Goal: Information Seeking & Learning: Check status

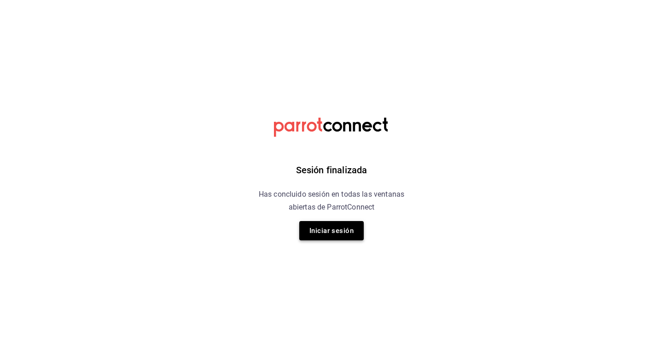
click at [344, 232] on button "Iniciar sesión" at bounding box center [331, 230] width 64 height 19
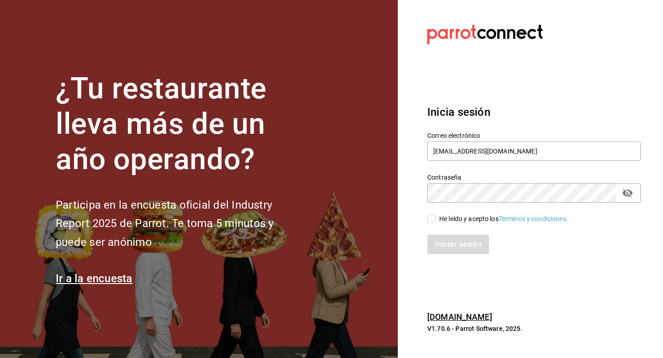
type input "[EMAIL_ADDRESS][DOMAIN_NAME]"
click at [440, 224] on div "Iniciar sesión" at bounding box center [528, 239] width 225 height 30
click at [437, 223] on span "He leído y acepto los Términos y condiciones." at bounding box center [501, 219] width 133 height 10
click at [435, 223] on input "He leído y acepto los Términos y condiciones." at bounding box center [431, 219] width 8 height 8
checkbox input "true"
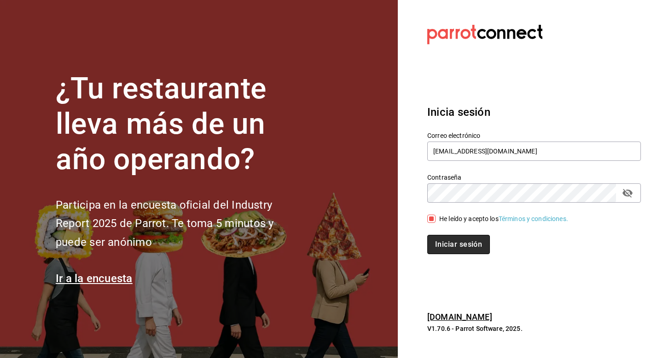
click at [440, 241] on button "Iniciar sesión" at bounding box center [458, 244] width 63 height 19
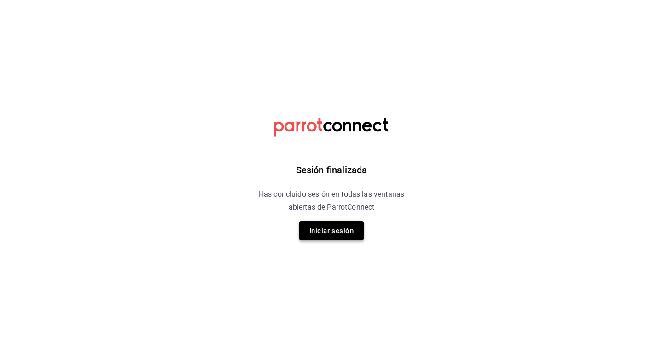
click at [331, 238] on button "Iniciar sesión" at bounding box center [331, 230] width 64 height 19
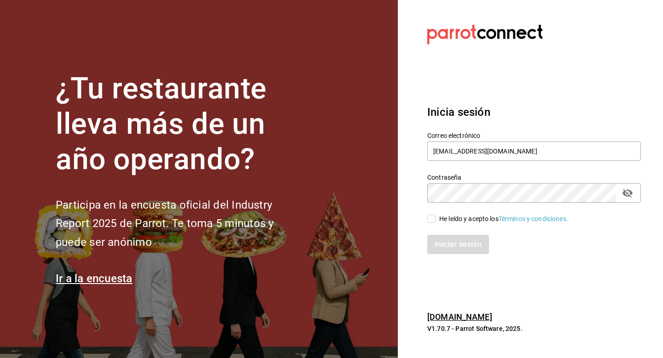
type input "[EMAIL_ADDRESS][DOMAIN_NAME]"
click at [432, 223] on input "He leído y acepto los Términos y condiciones." at bounding box center [431, 219] width 8 height 8
checkbox input "true"
click at [441, 241] on button "Iniciar sesión" at bounding box center [458, 244] width 63 height 19
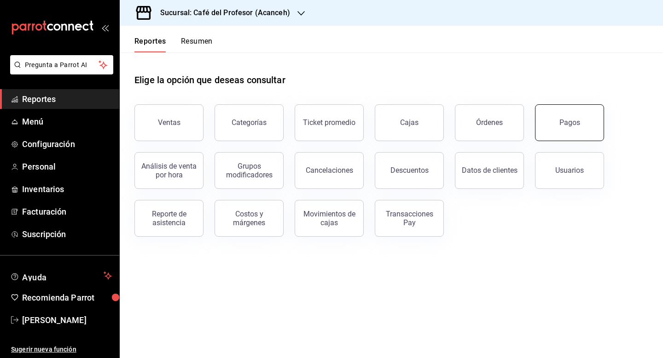
click at [566, 132] on button "Pagos" at bounding box center [569, 122] width 69 height 37
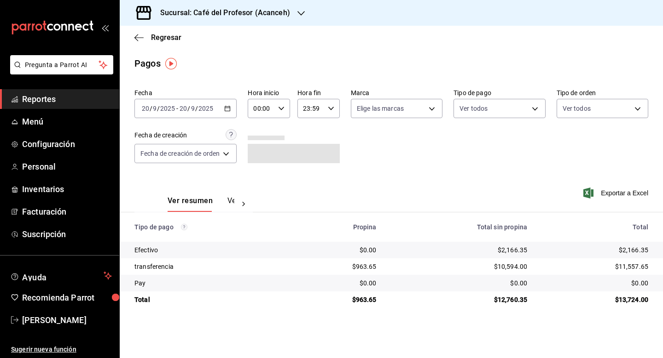
click at [224, 109] on div "2025-09-20 20 / 9 / 2025 - 2025-09-20 20 / 9 / 2025" at bounding box center [185, 108] width 102 height 19
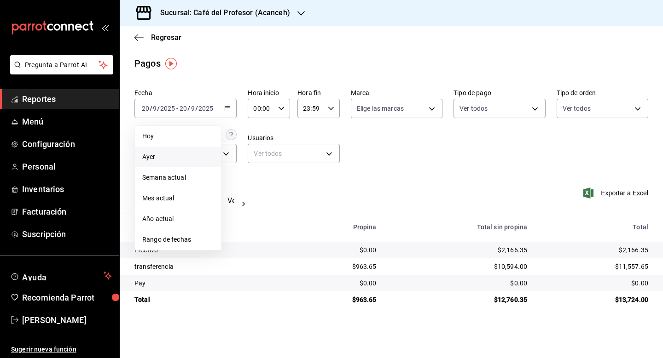
click at [178, 153] on span "Ayer" at bounding box center [177, 157] width 71 height 10
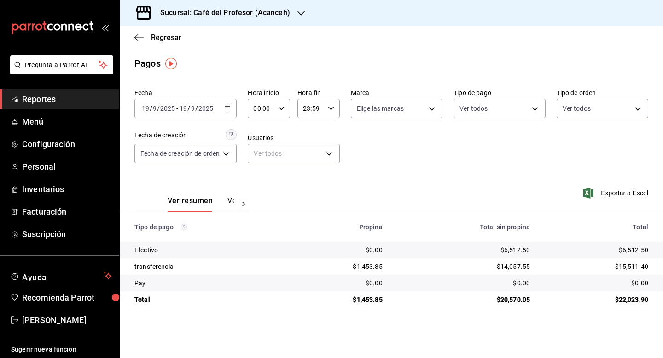
click at [242, 202] on icon at bounding box center [243, 204] width 3 height 5
click at [242, 202] on div "Ver resumen Ver pagos" at bounding box center [193, 198] width 118 height 27
click at [220, 202] on button "Ver pagos" at bounding box center [217, 204] width 35 height 16
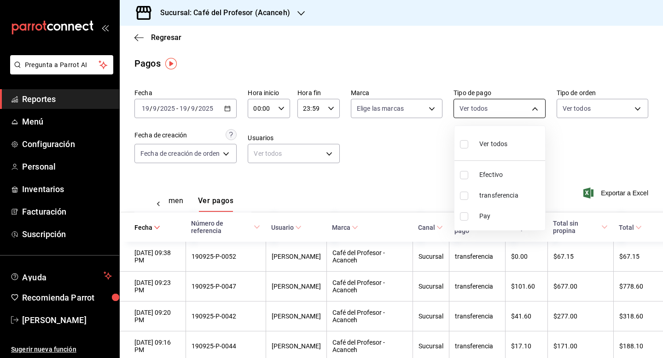
click at [542, 106] on body "Pregunta a Parrot AI Reportes Menú Configuración Personal Inventarios Facturaci…" at bounding box center [331, 179] width 663 height 358
click at [434, 111] on div at bounding box center [331, 179] width 663 height 358
click at [434, 111] on body "Pregunta a Parrot AI Reportes Menú Configuración Personal Inventarios Facturaci…" at bounding box center [331, 179] width 663 height 358
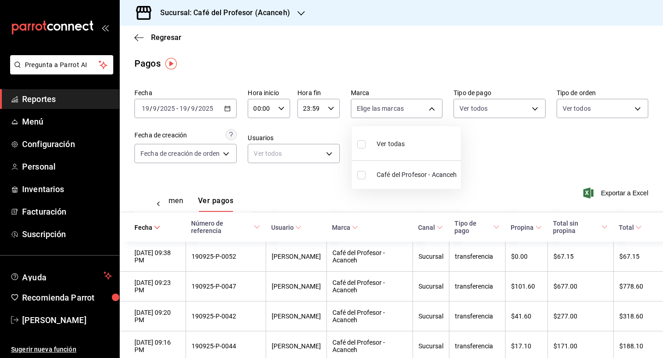
click at [434, 111] on div at bounding box center [331, 179] width 663 height 358
click at [220, 157] on body "Pregunta a Parrot AI Reportes Menú Configuración Personal Inventarios Facturaci…" at bounding box center [331, 179] width 663 height 358
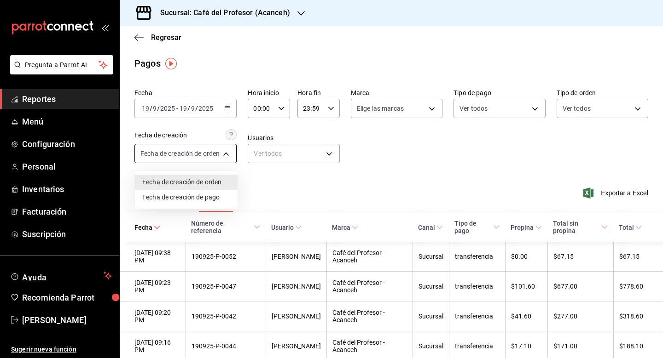
click at [220, 157] on div at bounding box center [331, 179] width 663 height 358
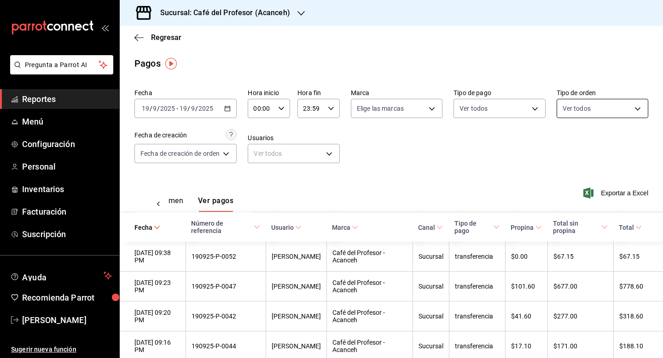
click at [622, 109] on body "Pregunta a Parrot AI Reportes Menú Configuración Personal Inventarios Facturaci…" at bounding box center [331, 179] width 663 height 358
click at [622, 109] on div at bounding box center [331, 179] width 663 height 358
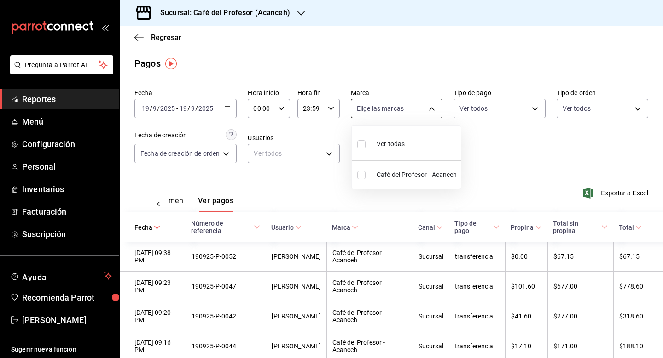
click at [426, 111] on body "Pregunta a Parrot AI Reportes Menú Configuración Personal Inventarios Facturaci…" at bounding box center [331, 179] width 663 height 358
click at [426, 111] on div at bounding box center [331, 179] width 663 height 358
click at [136, 38] on icon "button" at bounding box center [138, 37] width 9 height 0
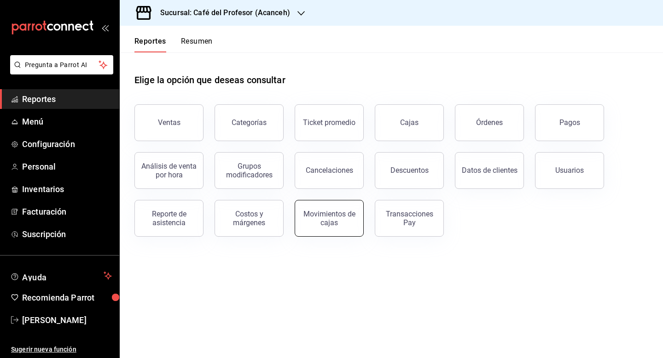
click at [326, 225] on div "Movimientos de cajas" at bounding box center [328, 218] width 57 height 17
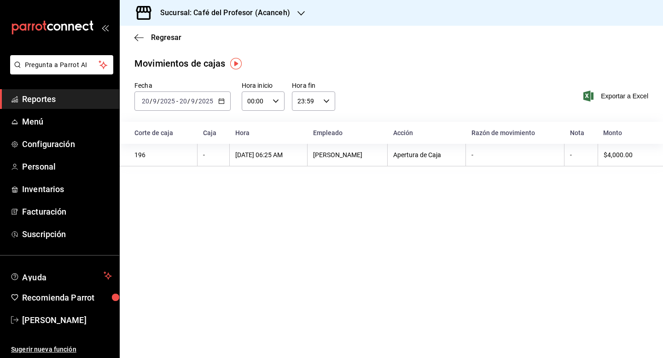
click at [218, 100] on icon "button" at bounding box center [221, 101] width 6 height 6
click at [161, 154] on span "Ayer" at bounding box center [177, 150] width 71 height 10
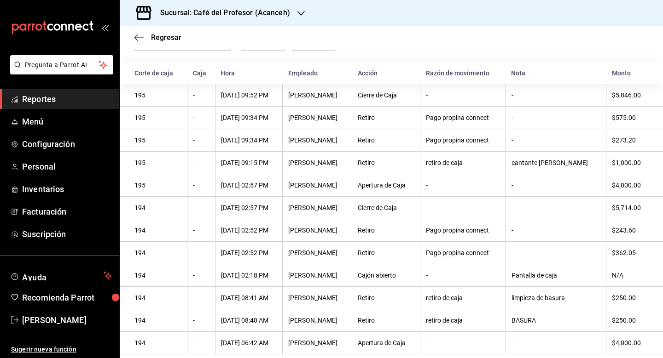
scroll to position [60, 0]
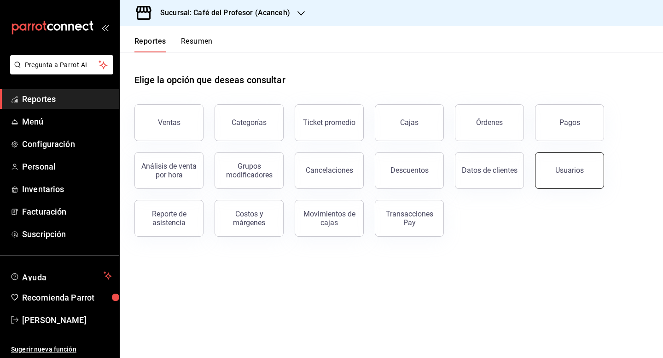
click at [572, 167] on div "Usuarios" at bounding box center [569, 170] width 29 height 9
click at [422, 127] on link "Cajas" at bounding box center [409, 122] width 69 height 37
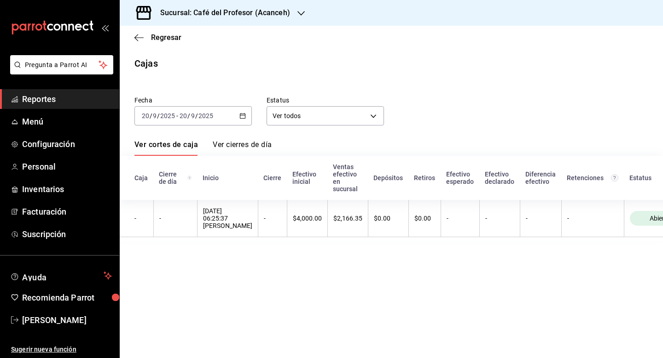
click at [232, 149] on link "Ver cierres de día" at bounding box center [242, 148] width 59 height 16
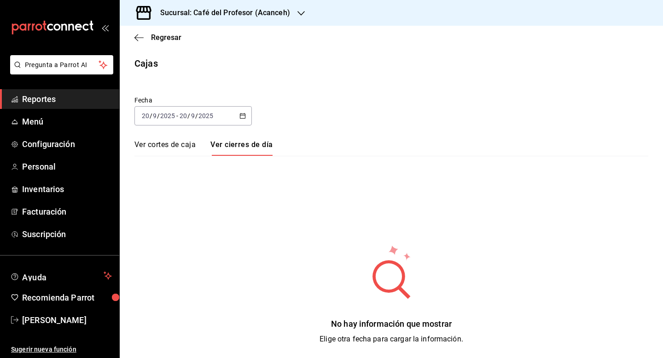
click at [186, 146] on link "Ver cortes de caja" at bounding box center [164, 148] width 61 height 16
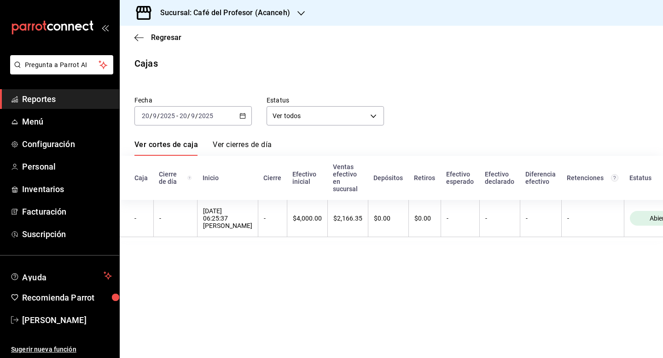
click at [237, 117] on div "2025-09-20 20 / 9 / 2025 - 2025-09-20 20 / 9 / 2025" at bounding box center [192, 115] width 117 height 19
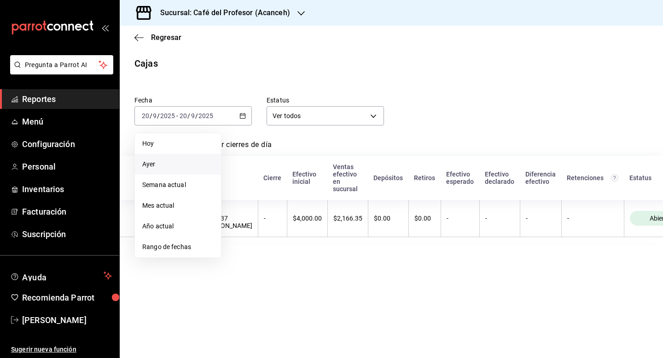
click at [169, 163] on span "Ayer" at bounding box center [177, 165] width 71 height 10
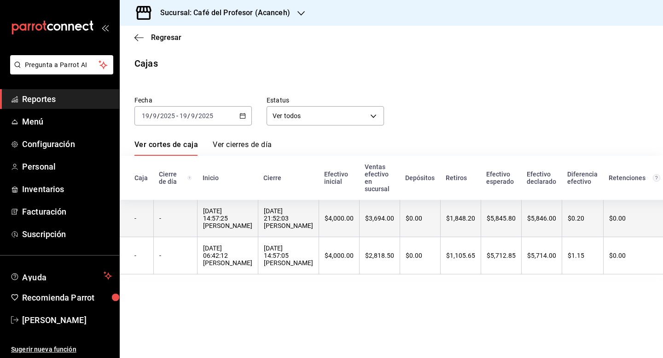
click at [272, 223] on div "19/09/2025 21:52:03 Hugo Lastra" at bounding box center [288, 219] width 49 height 22
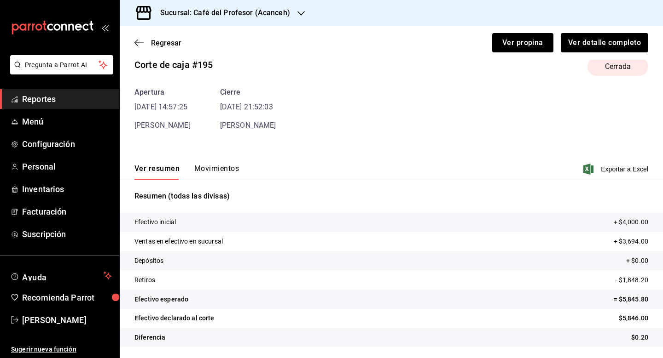
scroll to position [17, 0]
click at [215, 164] on button "Movimientos" at bounding box center [216, 172] width 45 height 16
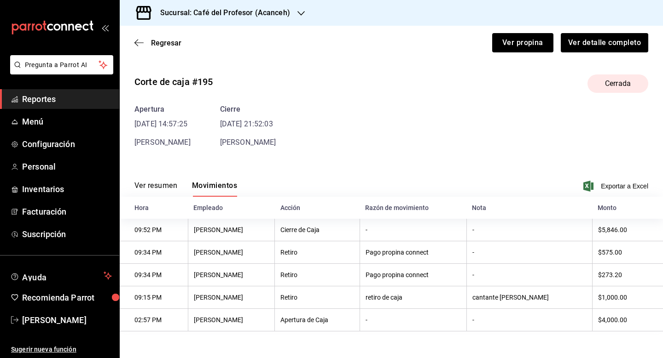
scroll to position [0, 0]
click at [150, 39] on span "Regresar" at bounding box center [157, 43] width 47 height 9
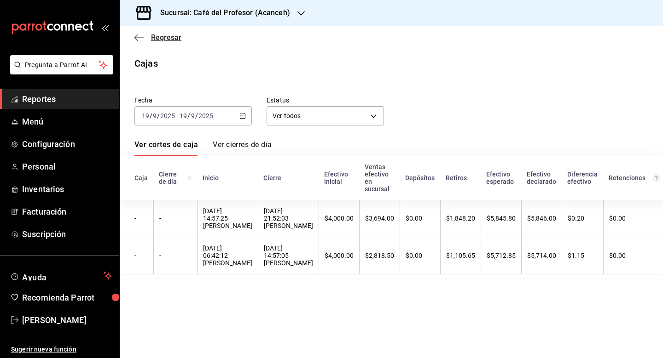
click at [167, 38] on span "Regresar" at bounding box center [166, 37] width 30 height 9
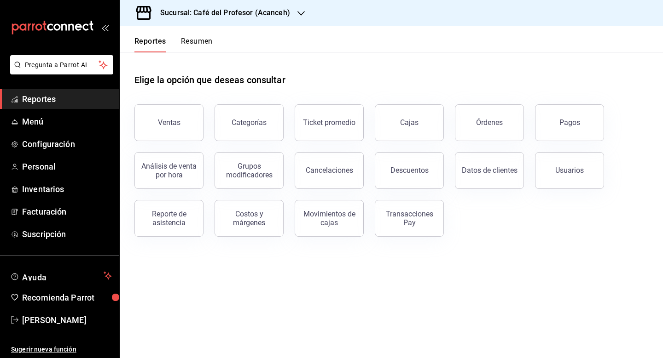
click at [237, 10] on h3 "Sucursal: Café del Profesor (Acanceh)" at bounding box center [221, 12] width 137 height 11
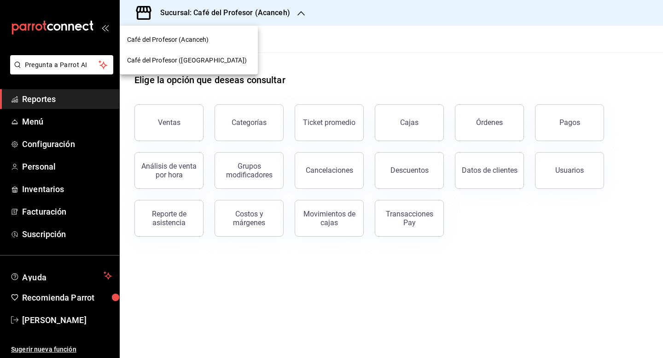
click at [204, 43] on span "Café del Profesor (Acanceh)" at bounding box center [168, 40] width 82 height 10
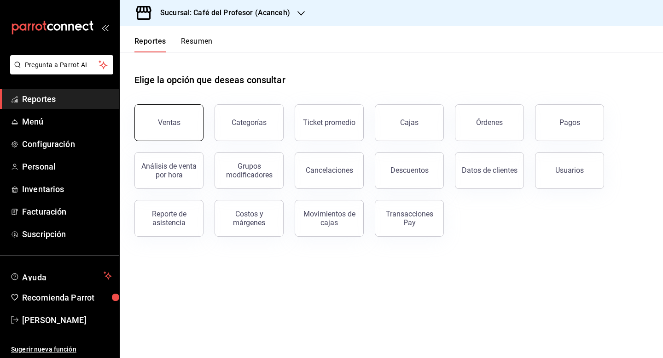
click at [171, 121] on div "Ventas" at bounding box center [169, 122] width 23 height 9
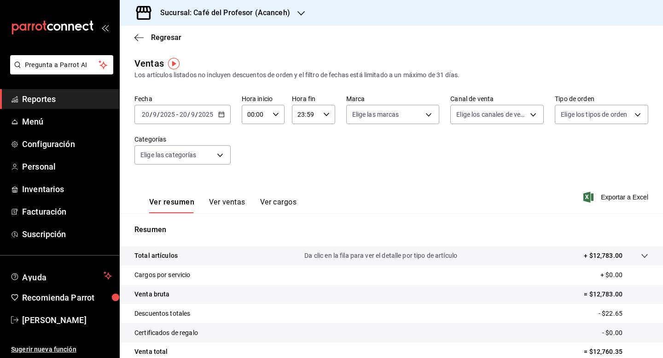
click at [221, 121] on div "2025-09-20 20 / 9 / 2025 - 2025-09-20 20 / 9 / 2025" at bounding box center [182, 114] width 96 height 19
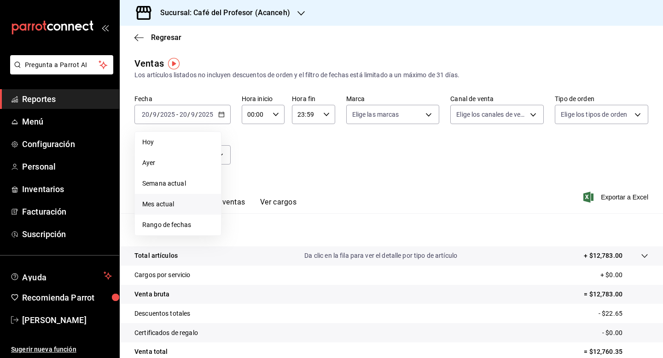
click at [169, 205] on span "Mes actual" at bounding box center [177, 205] width 71 height 10
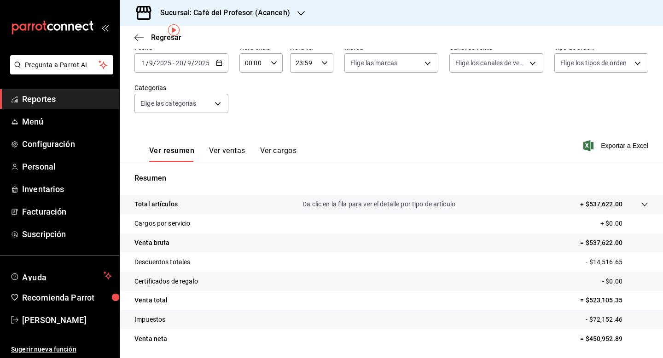
scroll to position [55, 0]
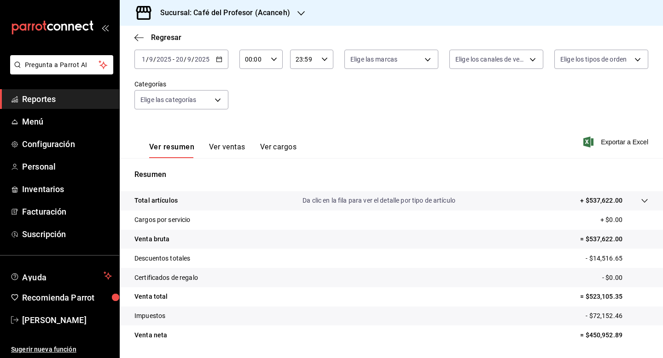
click at [240, 17] on h3 "Sucursal: Café del Profesor (Acanceh)" at bounding box center [221, 12] width 137 height 11
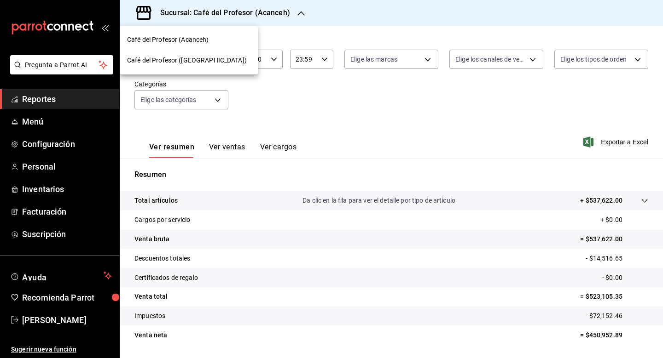
click at [202, 57] on span "Café del Profesor (Cancun)" at bounding box center [187, 61] width 120 height 10
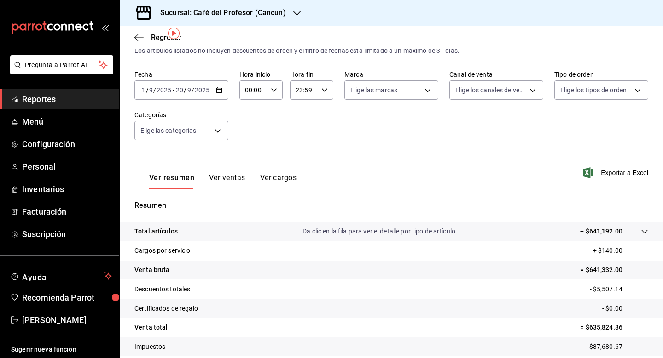
scroll to position [33, 0]
